Goal: Transaction & Acquisition: Purchase product/service

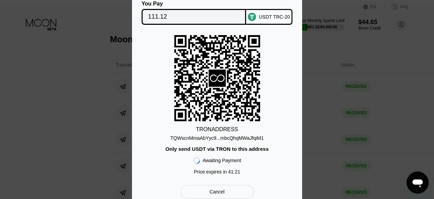
click at [330, 88] on div "You Pay 111.12 USDT TRC-20 TRON ADDRESS TQWscnMmaAbYyc9...mbcQhqMWaJfqiM1 Only …" at bounding box center [217, 99] width 434 height 218
click at [357, 138] on div "You Pay 111.12 USDT TRC-20 TRON ADDRESS TQWscnMmaAbYyc9...mbcQhqMWaJfqiM1 Only …" at bounding box center [217, 99] width 434 height 218
click at [242, 187] on div "Cancel" at bounding box center [217, 192] width 73 height 14
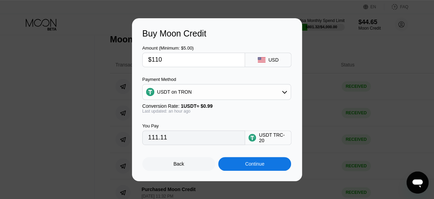
click at [187, 170] on div "Back" at bounding box center [178, 164] width 73 height 14
